Goal: Task Accomplishment & Management: Manage account settings

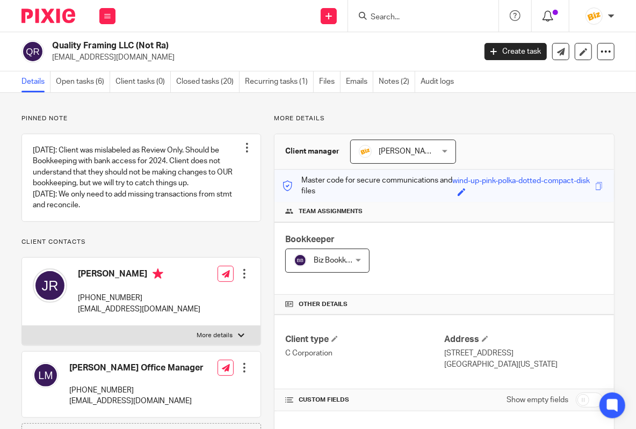
click at [550, 17] on icon at bounding box center [548, 16] width 11 height 11
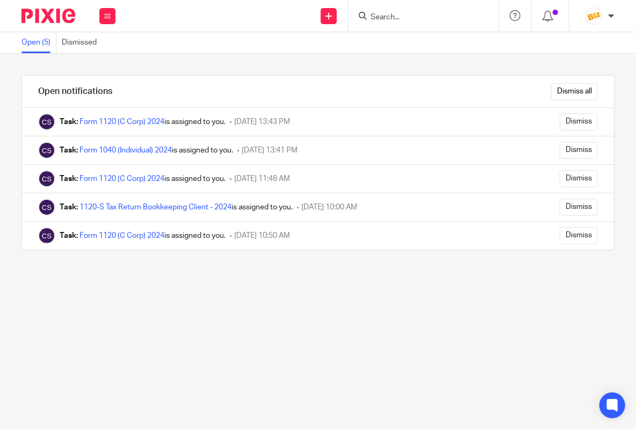
click at [57, 20] on img at bounding box center [48, 16] width 54 height 15
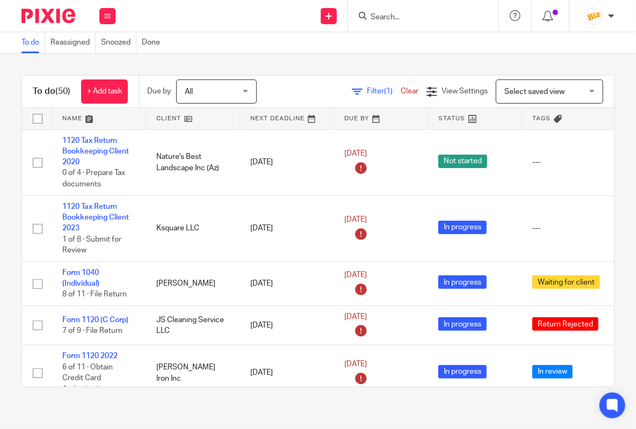
click at [372, 15] on input "Search" at bounding box center [418, 18] width 97 height 10
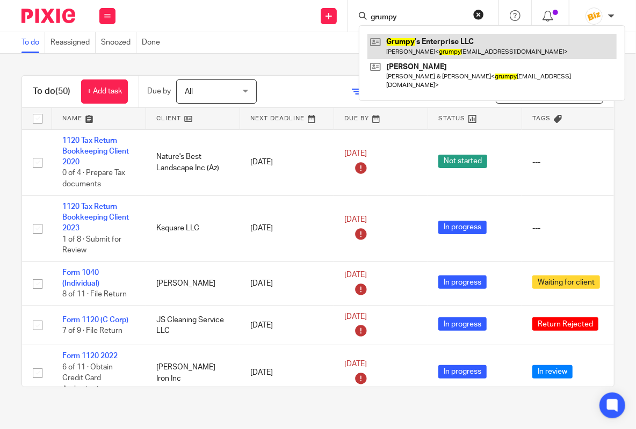
type input "grumpy"
click at [382, 46] on link at bounding box center [492, 46] width 249 height 25
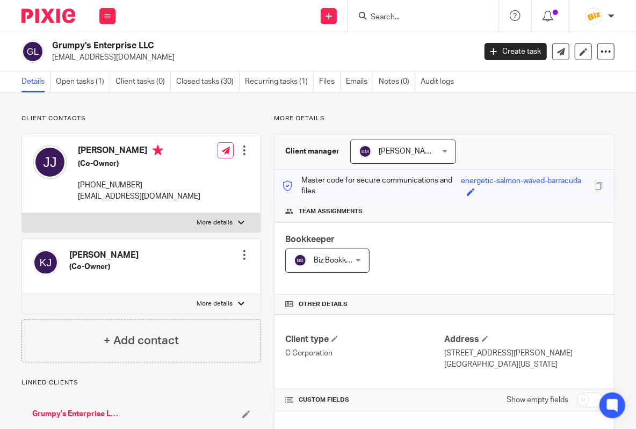
scroll to position [574, 0]
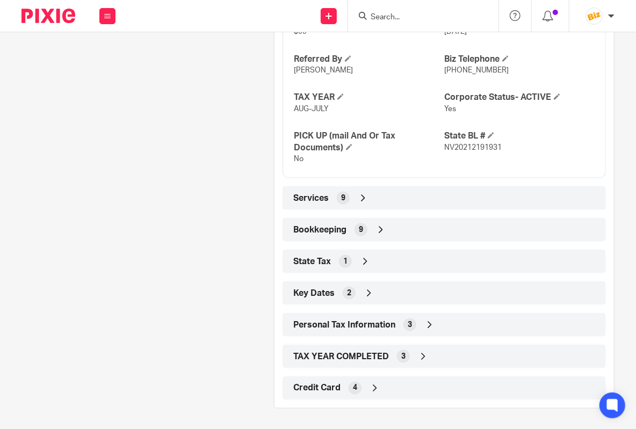
click at [467, 357] on div "TAX YEAR COMPLETED 3" at bounding box center [444, 357] width 307 height 18
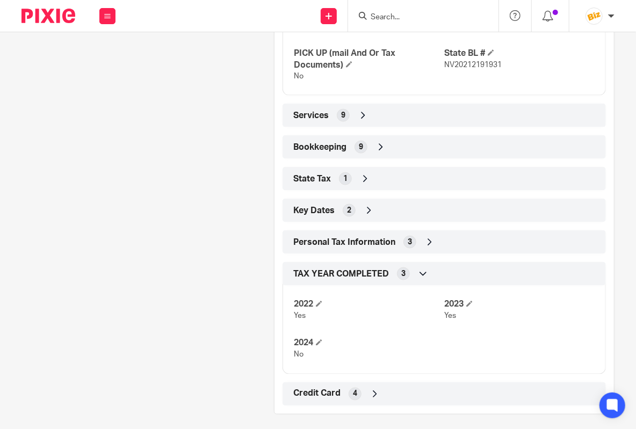
scroll to position [663, 0]
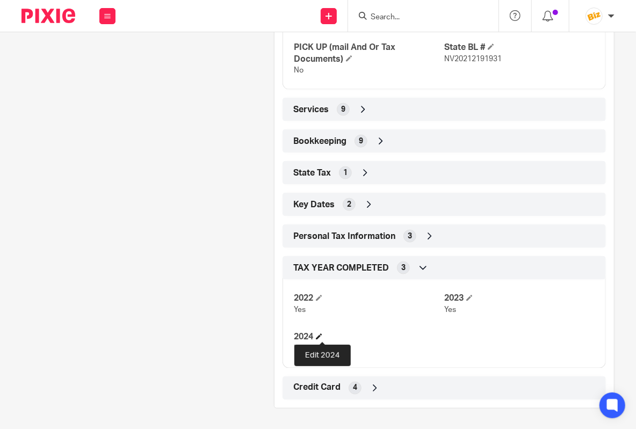
click at [322, 338] on span at bounding box center [319, 337] width 6 height 6
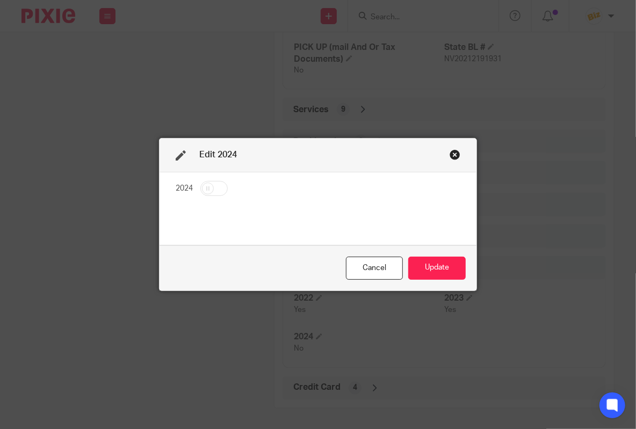
click at [223, 185] on input "checkbox" at bounding box center [213, 188] width 27 height 15
checkbox input "true"
click at [428, 261] on button "Update" at bounding box center [436, 268] width 57 height 23
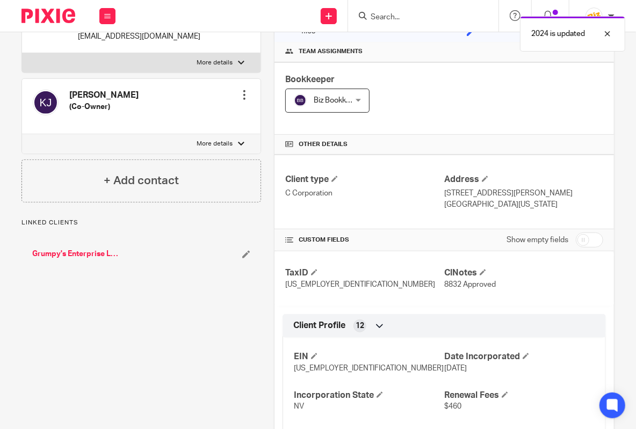
scroll to position [0, 0]
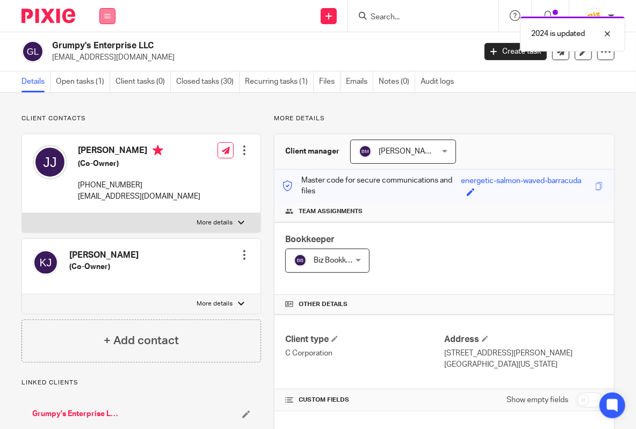
click at [103, 15] on button at bounding box center [107, 16] width 16 height 16
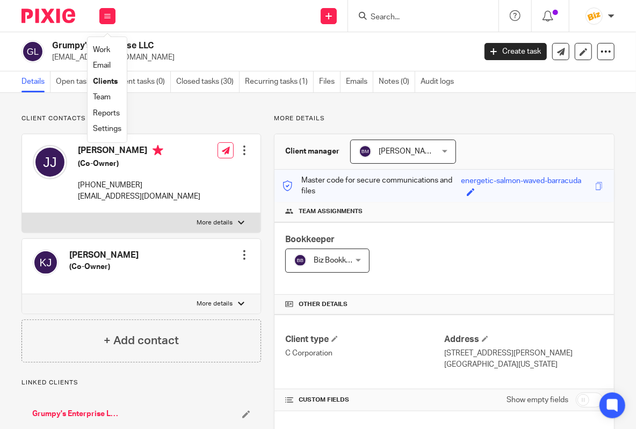
click at [101, 85] on link "Clients" at bounding box center [105, 82] width 25 height 8
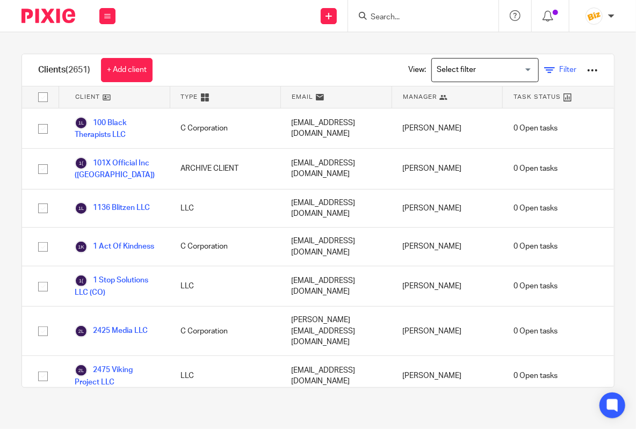
click at [569, 72] on span "Filter" at bounding box center [567, 70] width 17 height 8
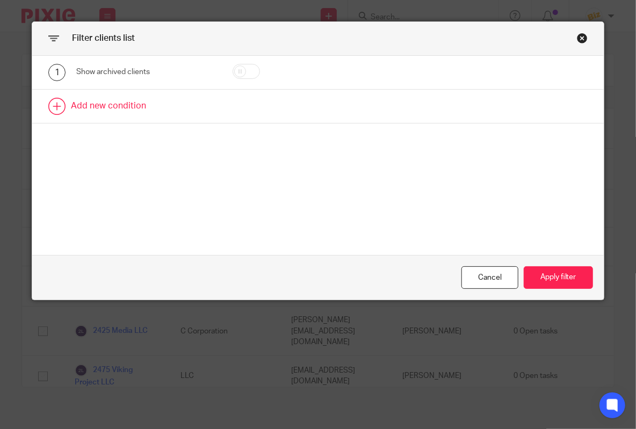
click at [177, 101] on link at bounding box center [318, 106] width 572 height 33
click at [178, 101] on div "Field" at bounding box center [138, 109] width 107 height 23
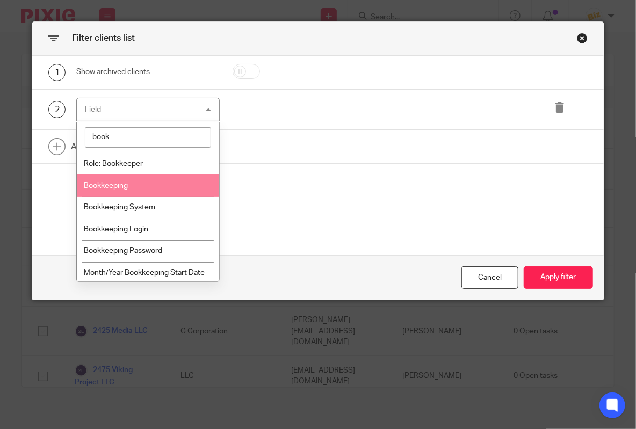
type input "book"
click at [169, 179] on li "Bookkeeping" at bounding box center [148, 186] width 142 height 22
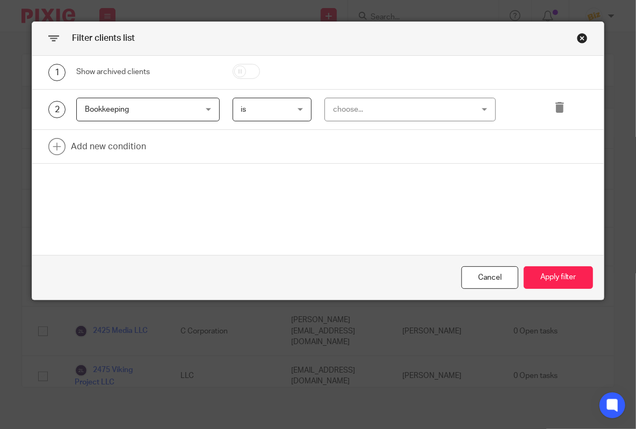
click at [396, 110] on div "choose..." at bounding box center [398, 109] width 130 height 23
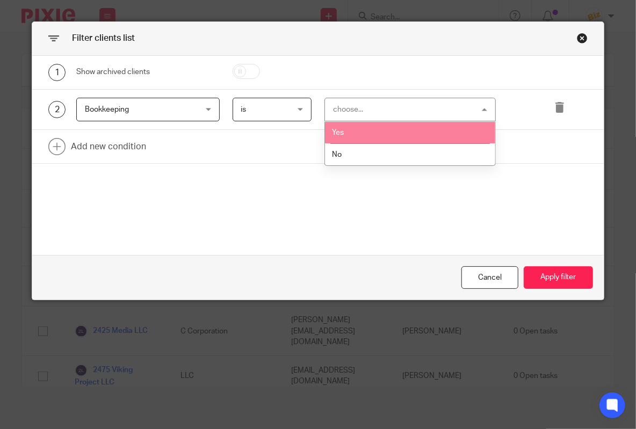
click at [392, 139] on li "Yes" at bounding box center [410, 133] width 170 height 22
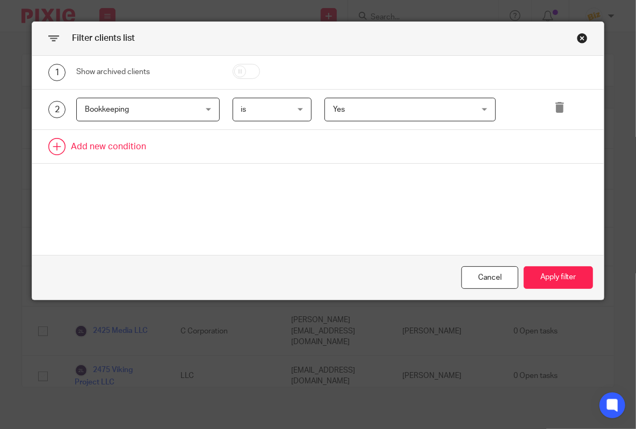
click at [120, 140] on link at bounding box center [318, 146] width 572 height 33
click at [124, 149] on div "Field" at bounding box center [138, 150] width 107 height 23
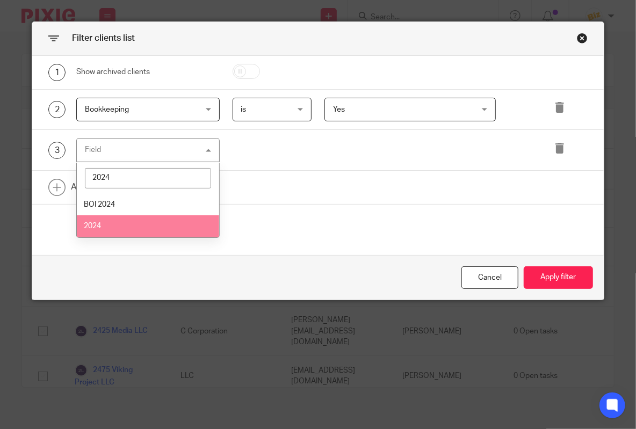
type input "2024"
click at [143, 228] on li "2024" at bounding box center [148, 226] width 142 height 22
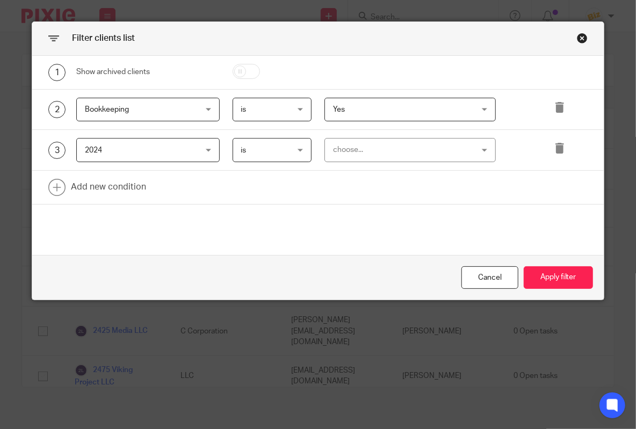
click at [375, 147] on div "choose..." at bounding box center [398, 150] width 130 height 23
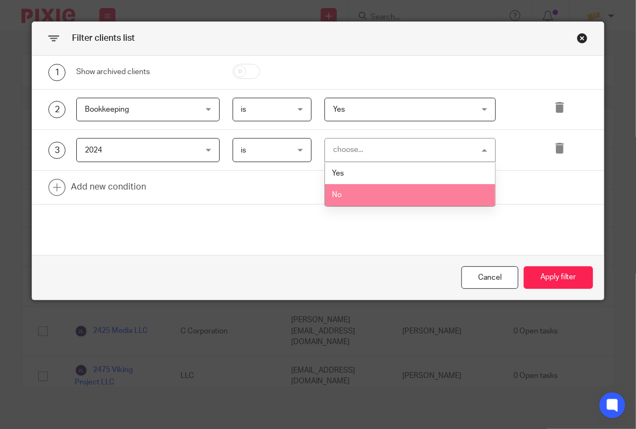
click at [373, 190] on li "No" at bounding box center [410, 195] width 170 height 22
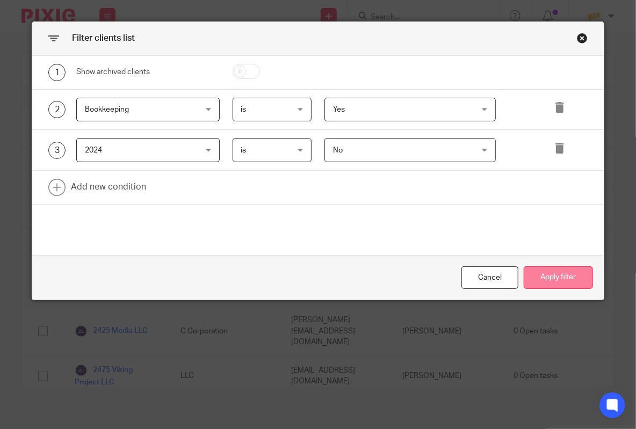
click at [540, 275] on button "Apply filter" at bounding box center [558, 278] width 69 height 23
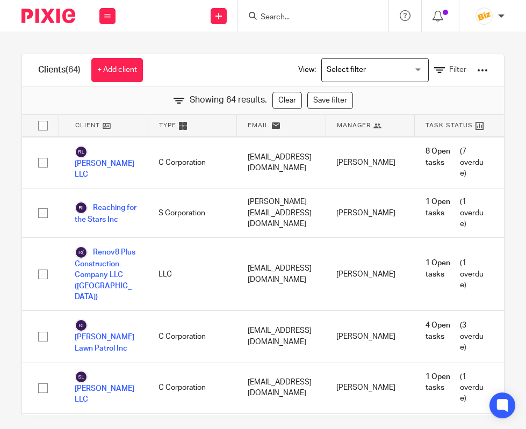
scroll to position [2884, 0]
